Goal: Find specific page/section: Find specific page/section

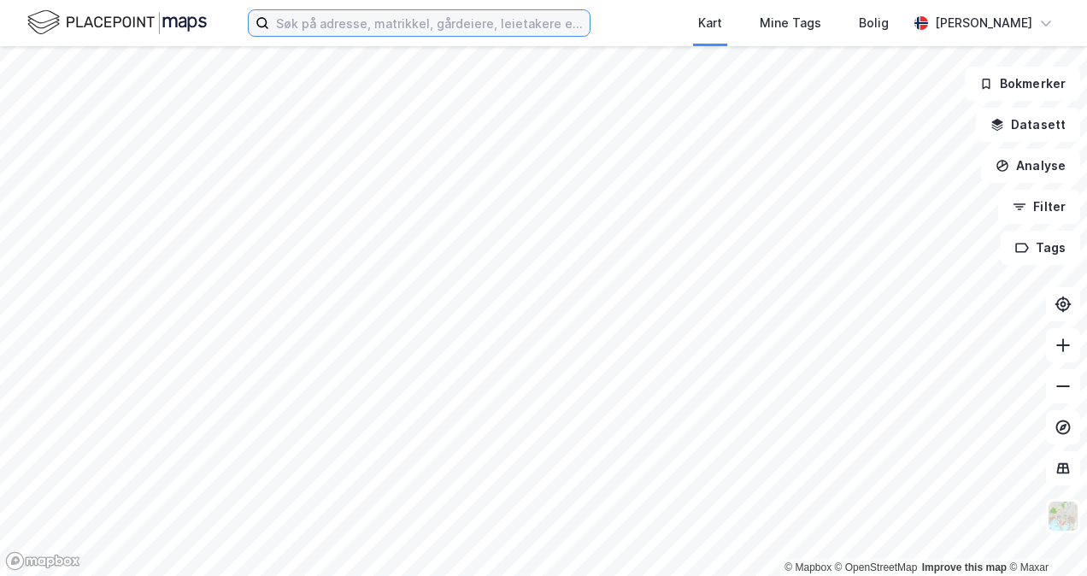
click at [545, 31] on input at bounding box center [429, 23] width 320 height 26
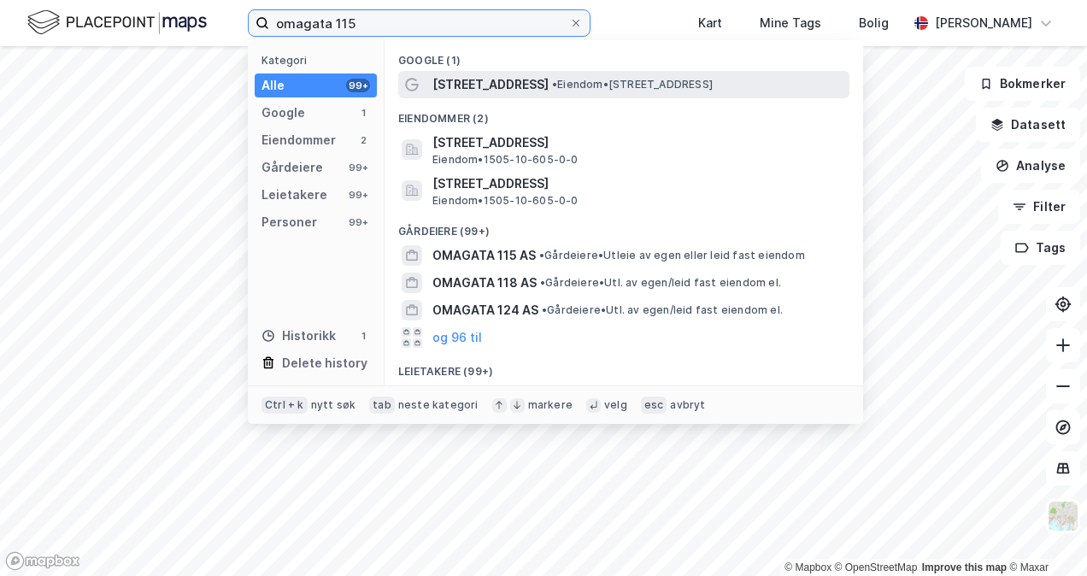
type input "omagata 115"
click at [653, 85] on span "• Eiendom • [STREET_ADDRESS]" at bounding box center [632, 85] width 161 height 14
